Goal: Task Accomplishment & Management: Manage account settings

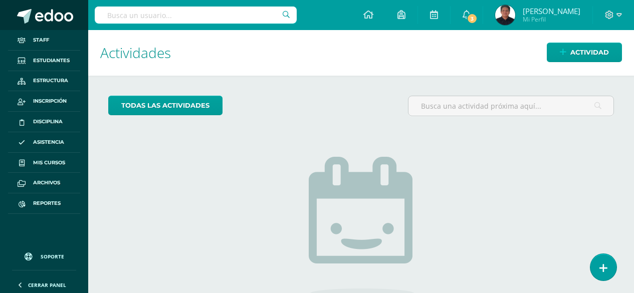
drag, startPoint x: 0, startPoint y: 0, endPoint x: 39, endPoint y: 9, distance: 40.1
click at [39, 9] on span at bounding box center [54, 16] width 38 height 15
click at [128, 16] on input "text" at bounding box center [196, 15] width 202 height 17
click at [178, 18] on input "text" at bounding box center [196, 15] width 202 height 17
type input "c"
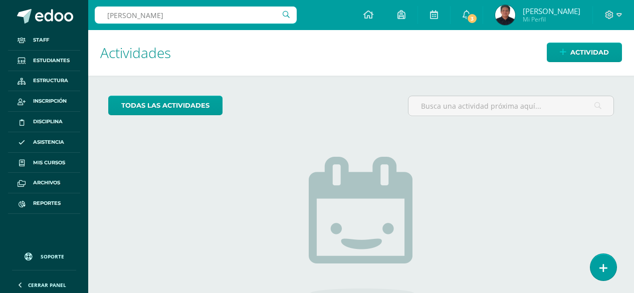
type input "[PERSON_NAME]"
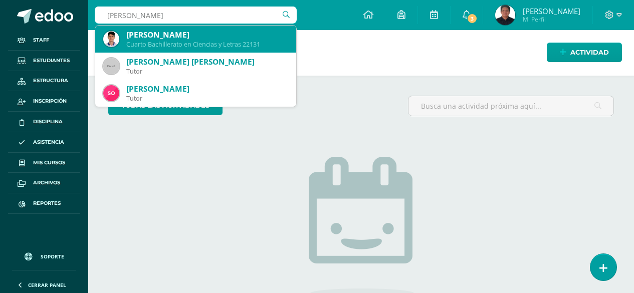
click at [177, 29] on div "[PERSON_NAME] Cuarto Bachillerato en Ciencias y Letras 22131" at bounding box center [195, 39] width 185 height 27
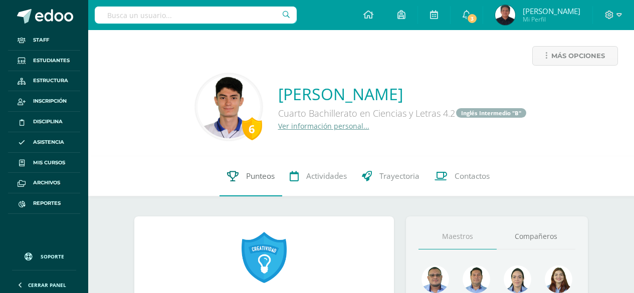
click at [263, 171] on span "Punteos" at bounding box center [260, 176] width 29 height 11
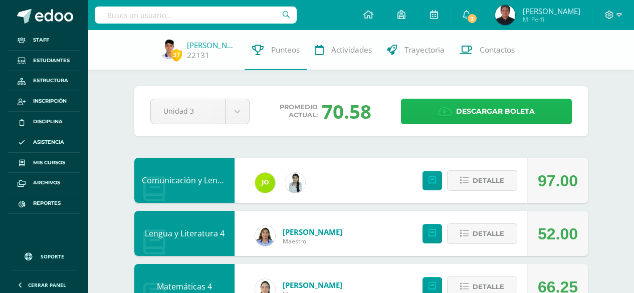
click at [466, 114] on span "Descargar boleta" at bounding box center [495, 111] width 79 height 25
